Goal: Task Accomplishment & Management: Manage account settings

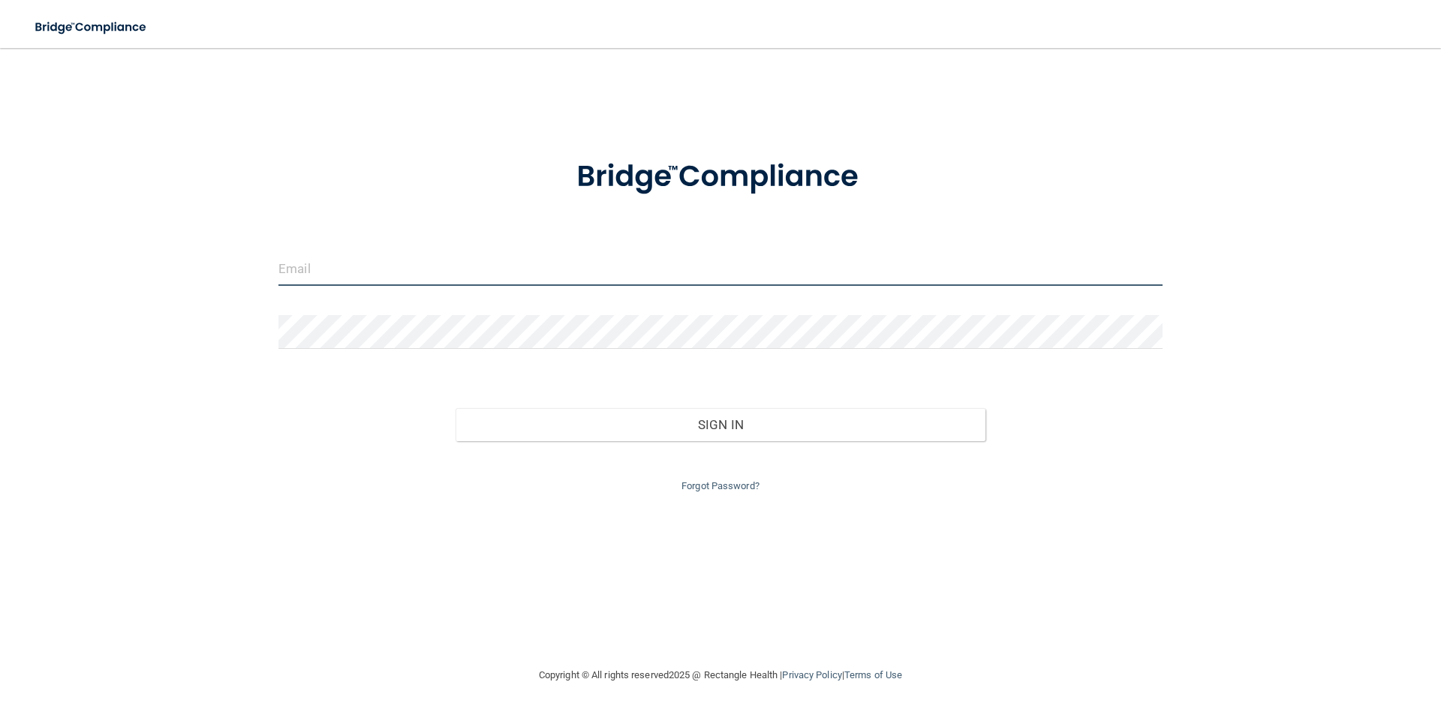
click at [378, 272] on input "email" at bounding box center [720, 269] width 884 height 34
type input "[EMAIL_ADDRESS][DOMAIN_NAME]"
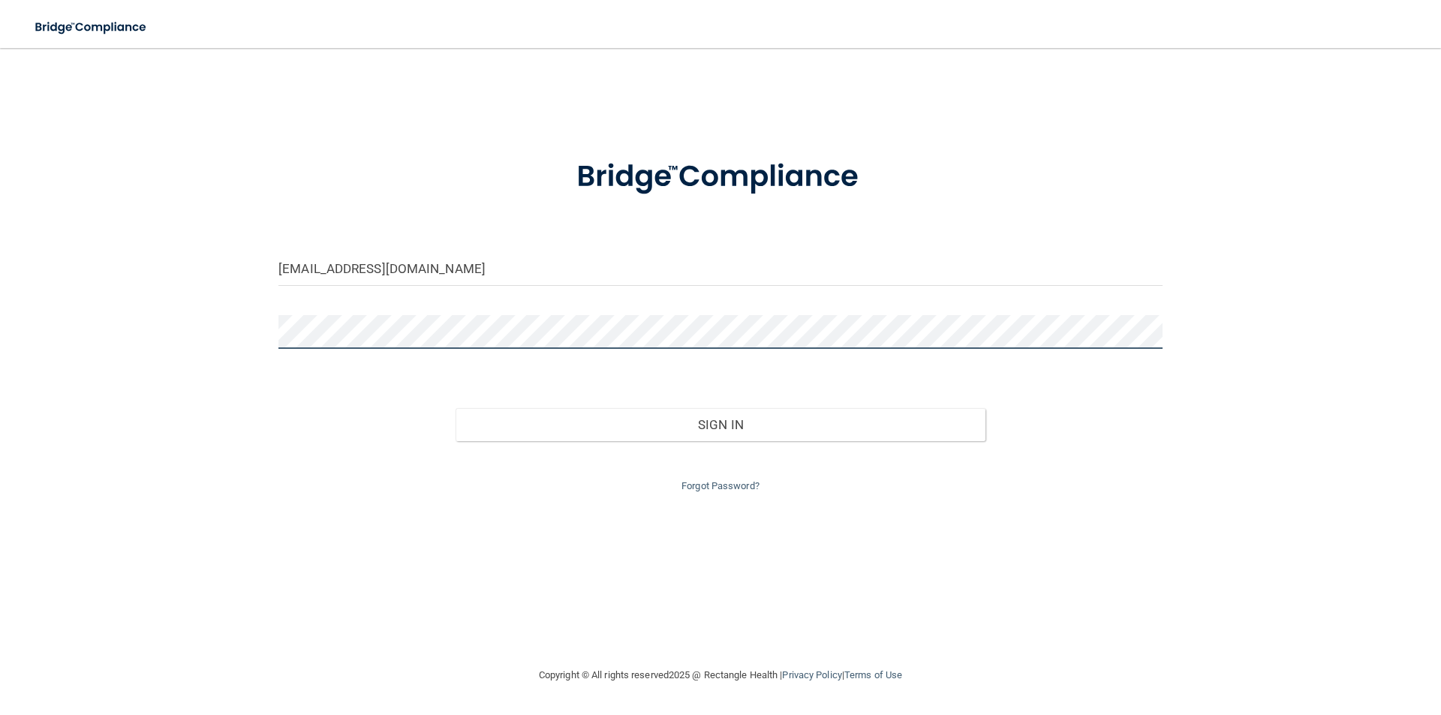
click at [171, 326] on div "[EMAIL_ADDRESS][DOMAIN_NAME] Invalid email/password. You don't have permission …" at bounding box center [720, 357] width 1380 height 588
click at [455, 408] on button "Sign In" at bounding box center [720, 424] width 530 height 33
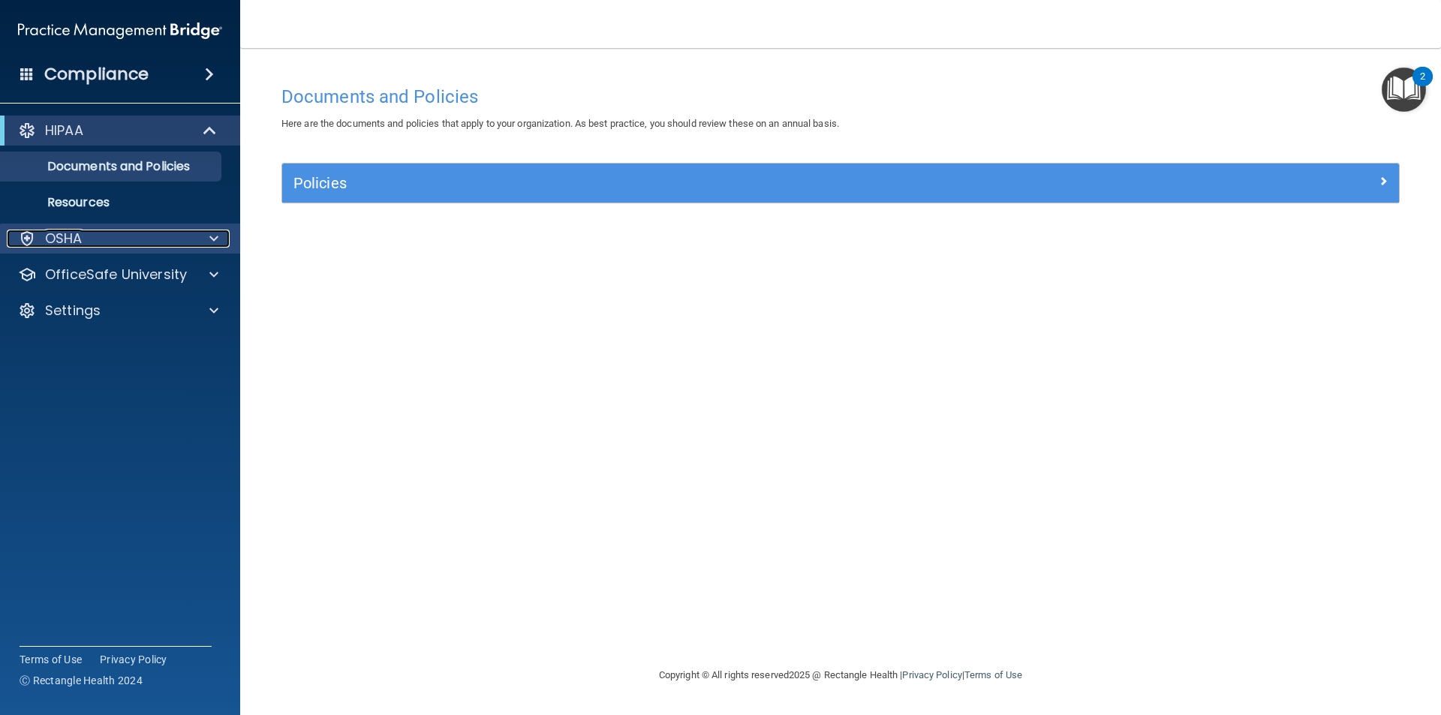
click at [92, 233] on div "OSHA" at bounding box center [100, 239] width 186 height 18
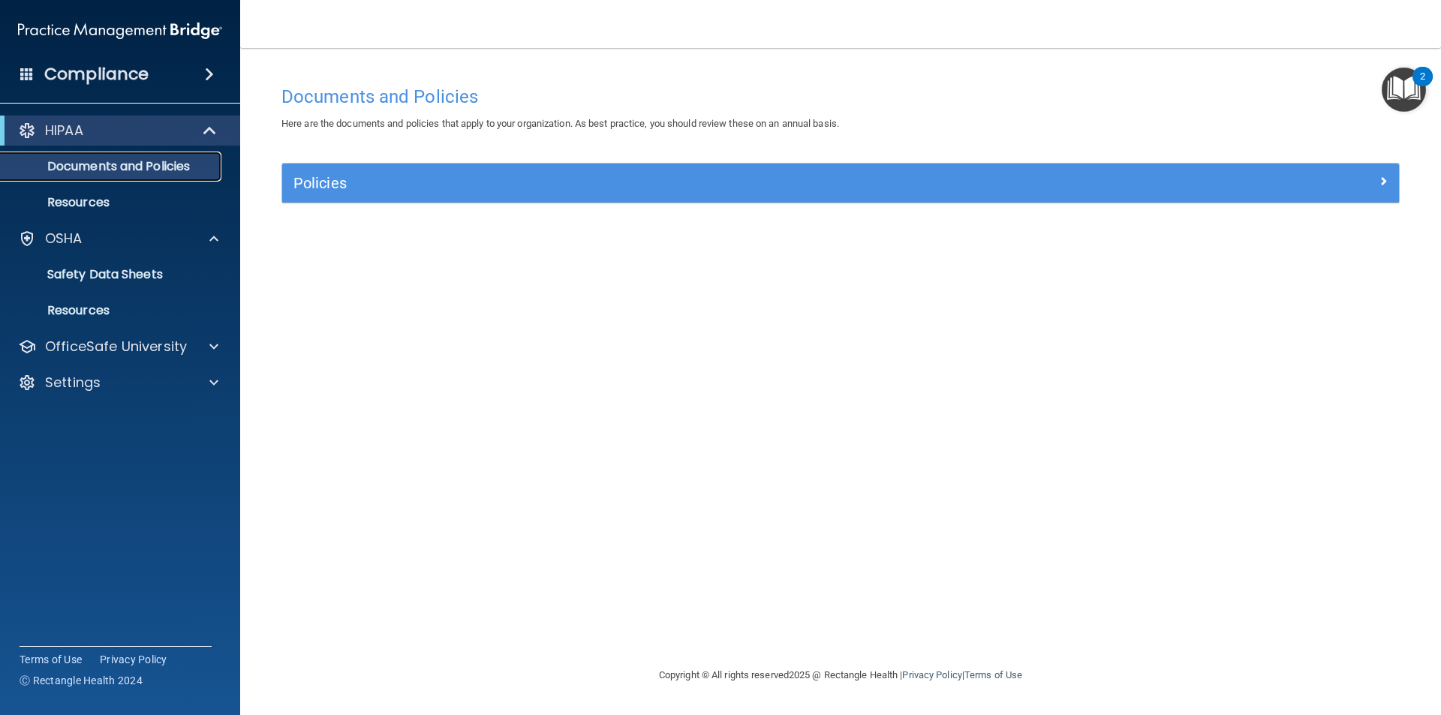
click at [148, 164] on p "Documents and Policies" at bounding box center [112, 166] width 205 height 15
click at [139, 73] on h4 "Compliance" at bounding box center [96, 74] width 104 height 21
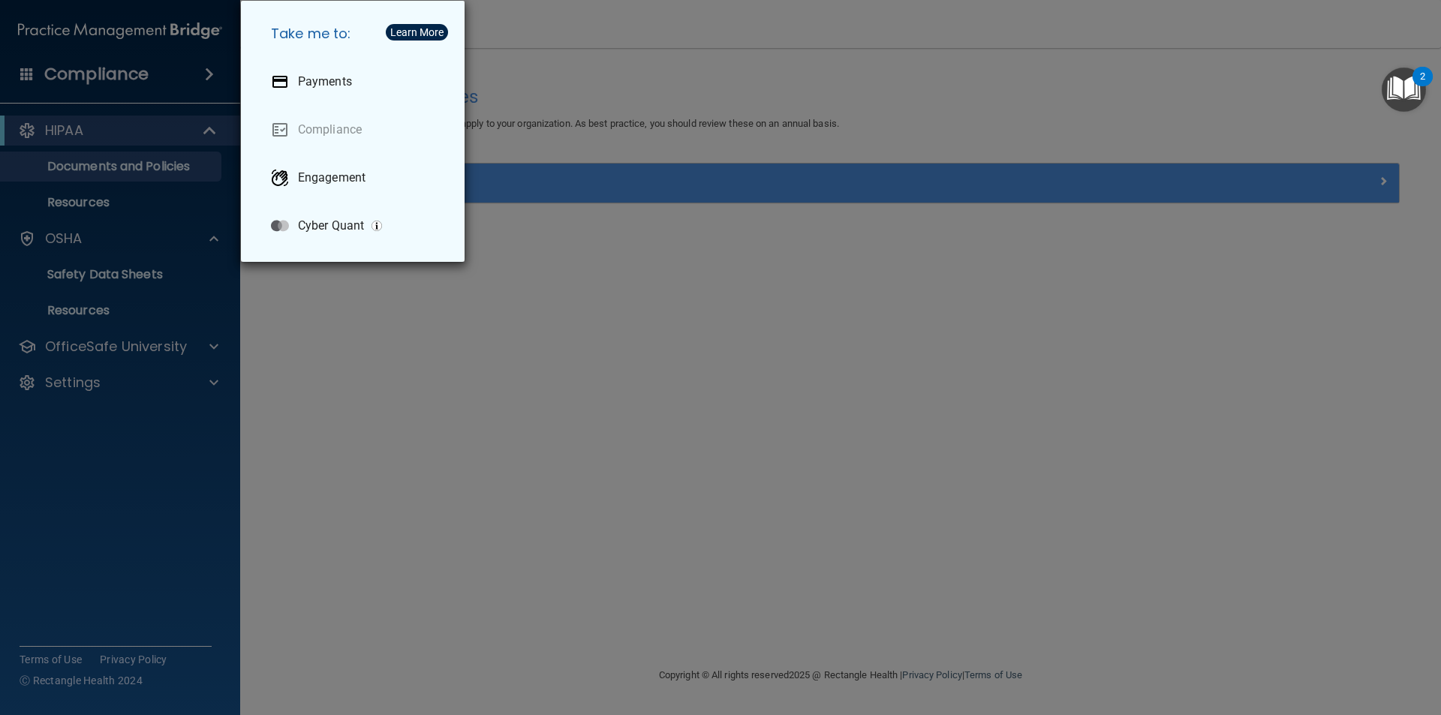
click at [139, 73] on div "Take me to: Payments Compliance Engagement Cyber Quant" at bounding box center [720, 357] width 1441 height 715
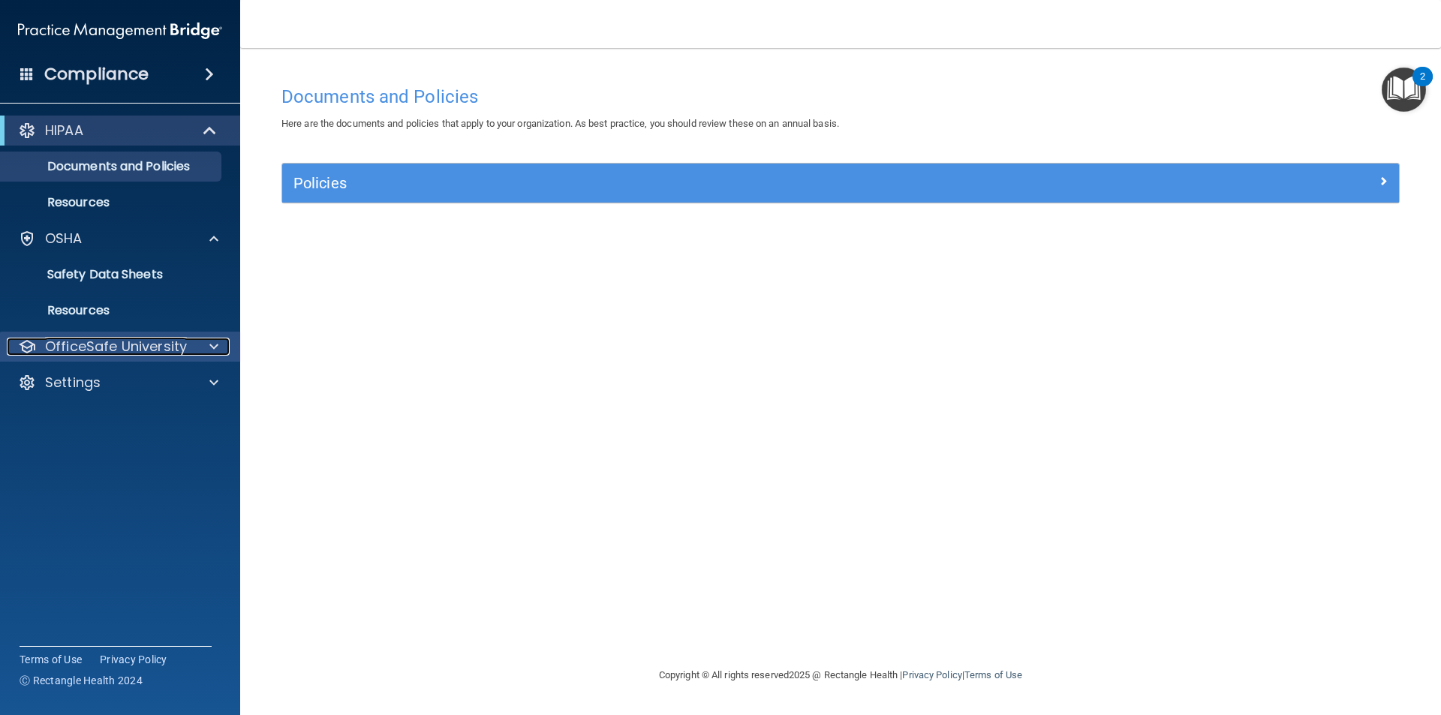
click at [144, 353] on p "OfficeSafe University" at bounding box center [116, 347] width 142 height 18
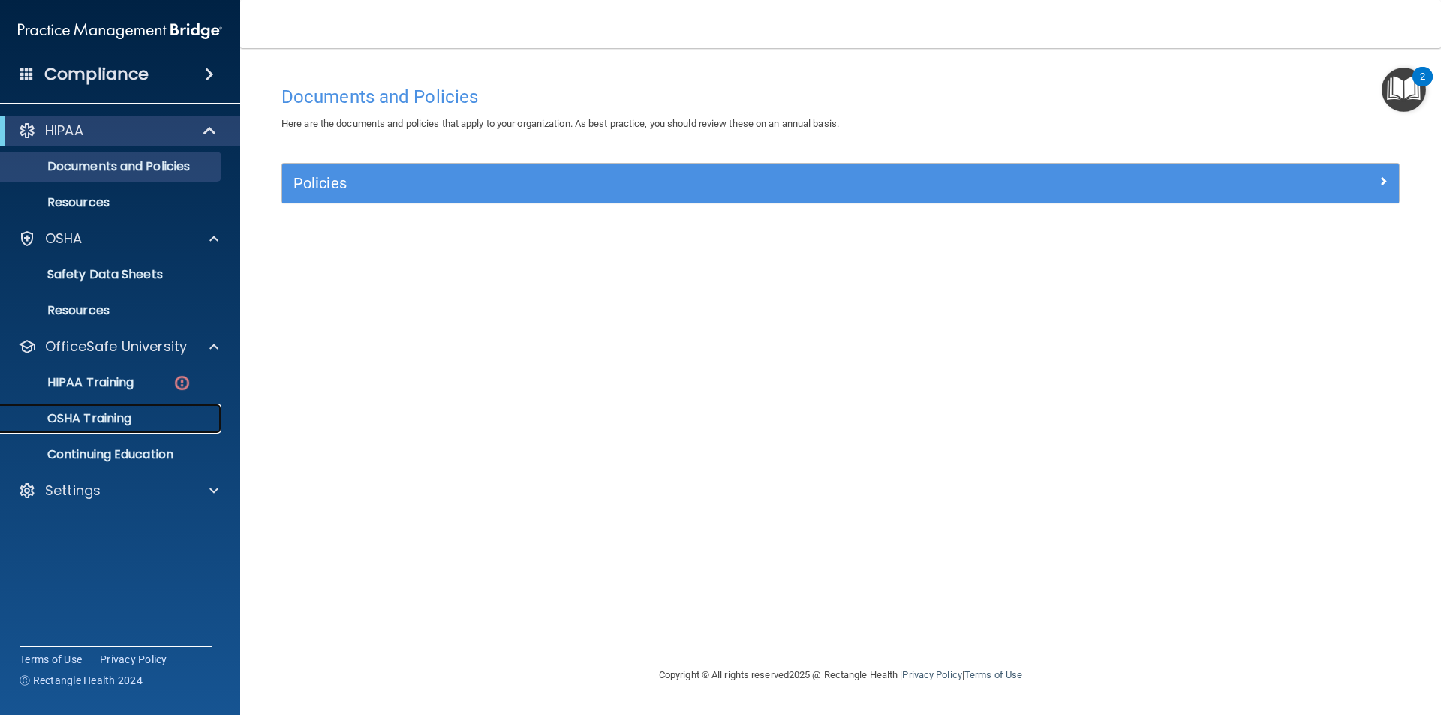
click at [127, 422] on p "OSHA Training" at bounding box center [71, 418] width 122 height 15
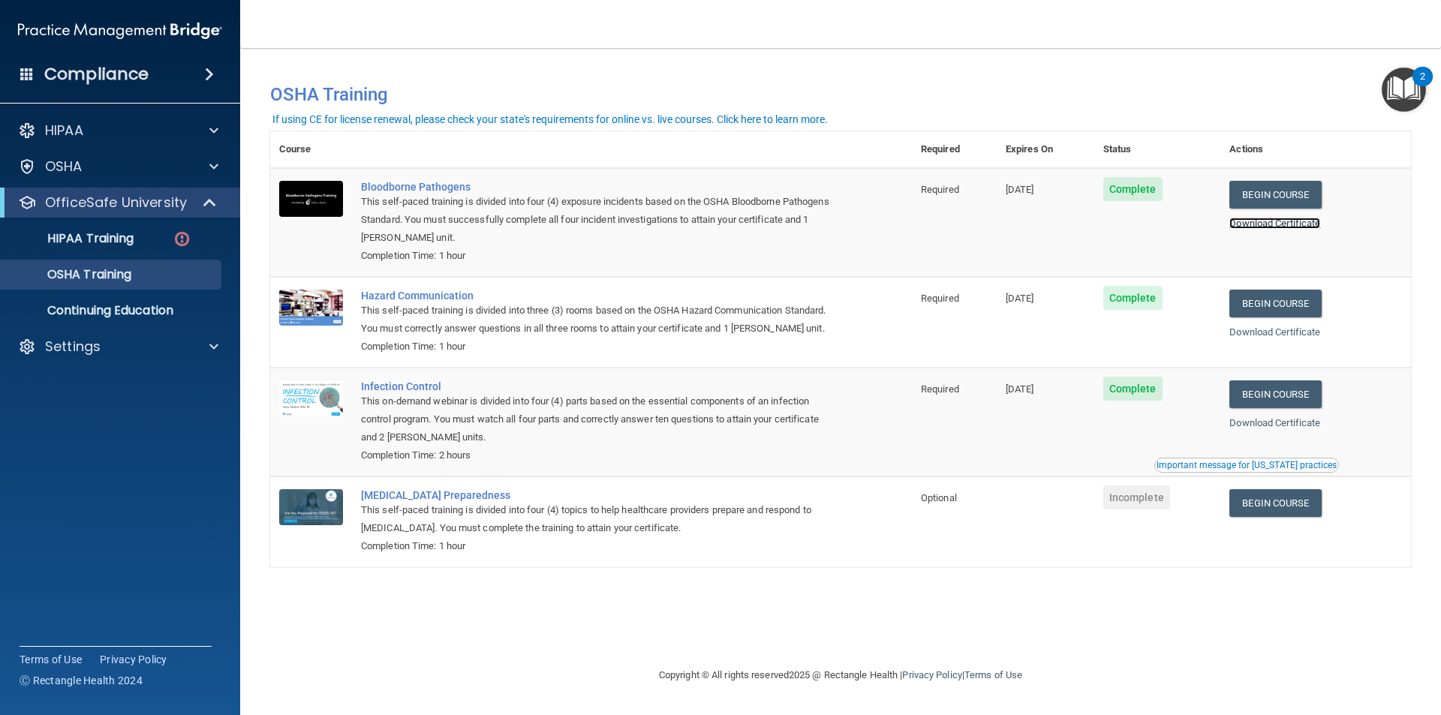
click at [1285, 224] on link "Download Certificate" at bounding box center [1274, 223] width 91 height 11
click at [1263, 332] on link "Download Certificate" at bounding box center [1274, 331] width 91 height 11
click at [1278, 422] on link "Download Certificate" at bounding box center [1274, 422] width 91 height 11
